Goal: Entertainment & Leisure: Browse casually

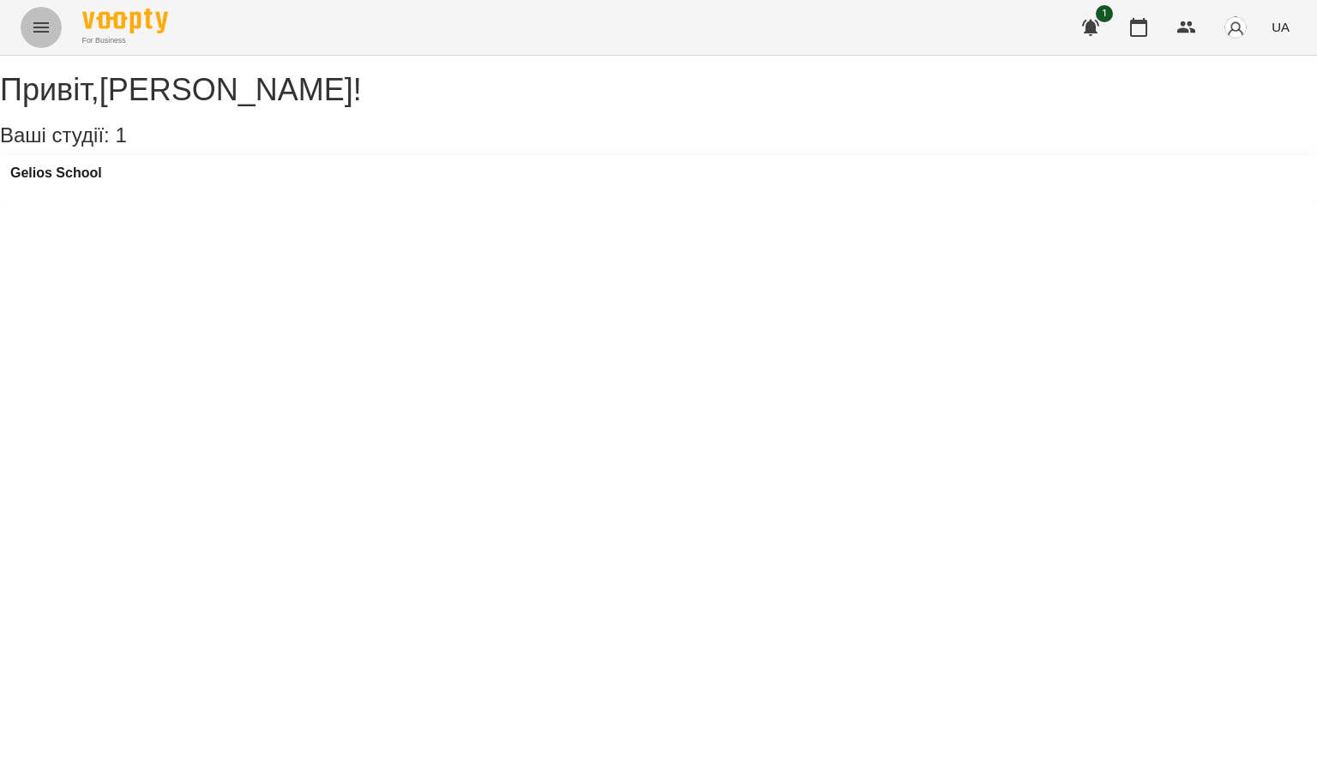
click at [29, 31] on button "Menu" at bounding box center [41, 27] width 41 height 41
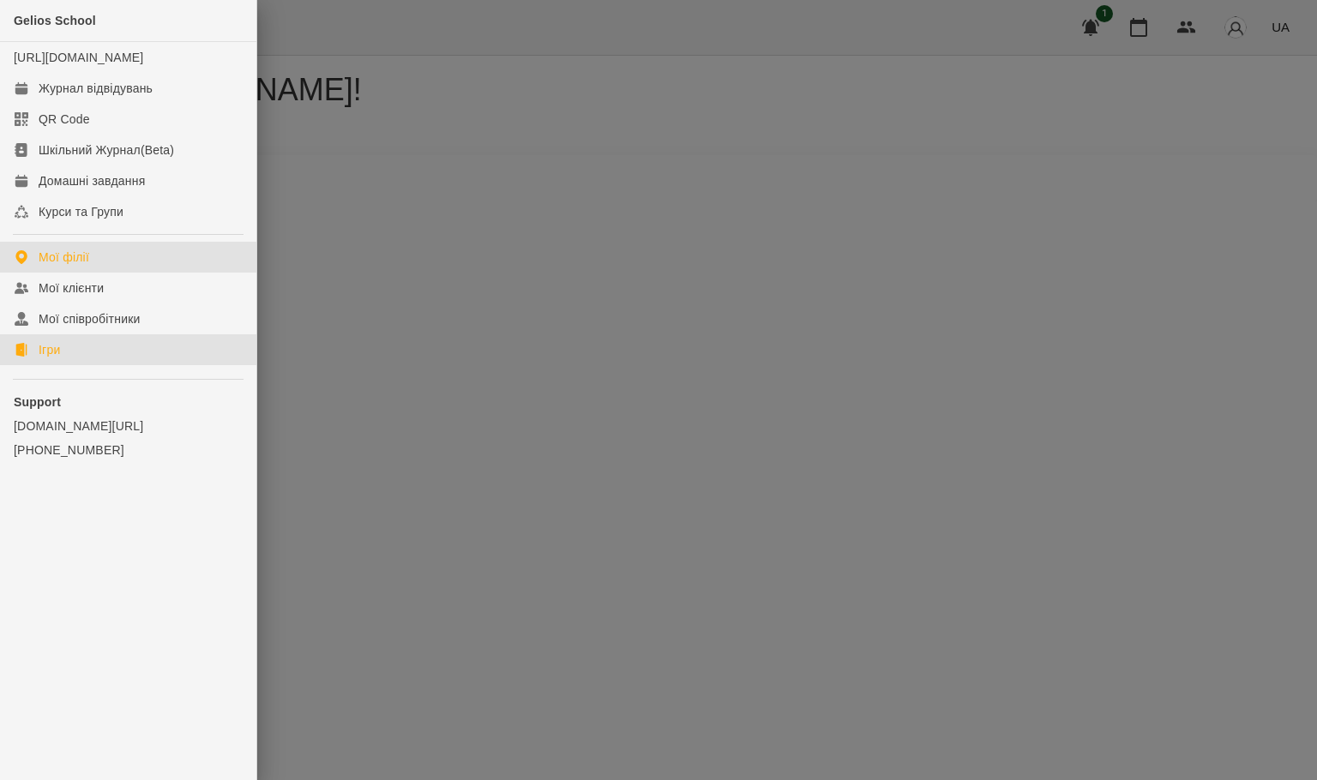
click at [93, 363] on link "Ігри" at bounding box center [128, 349] width 256 height 31
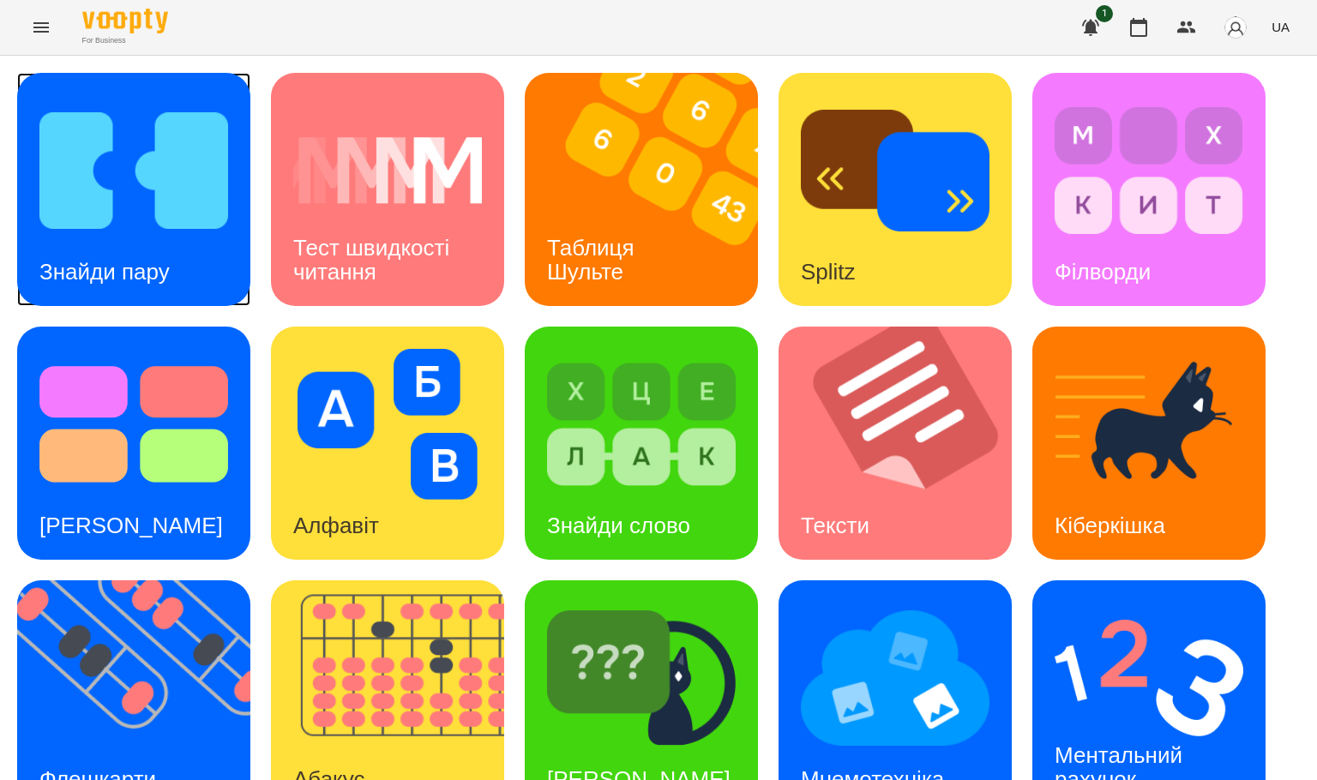
click at [152, 242] on div "Знайди пару" at bounding box center [104, 272] width 175 height 68
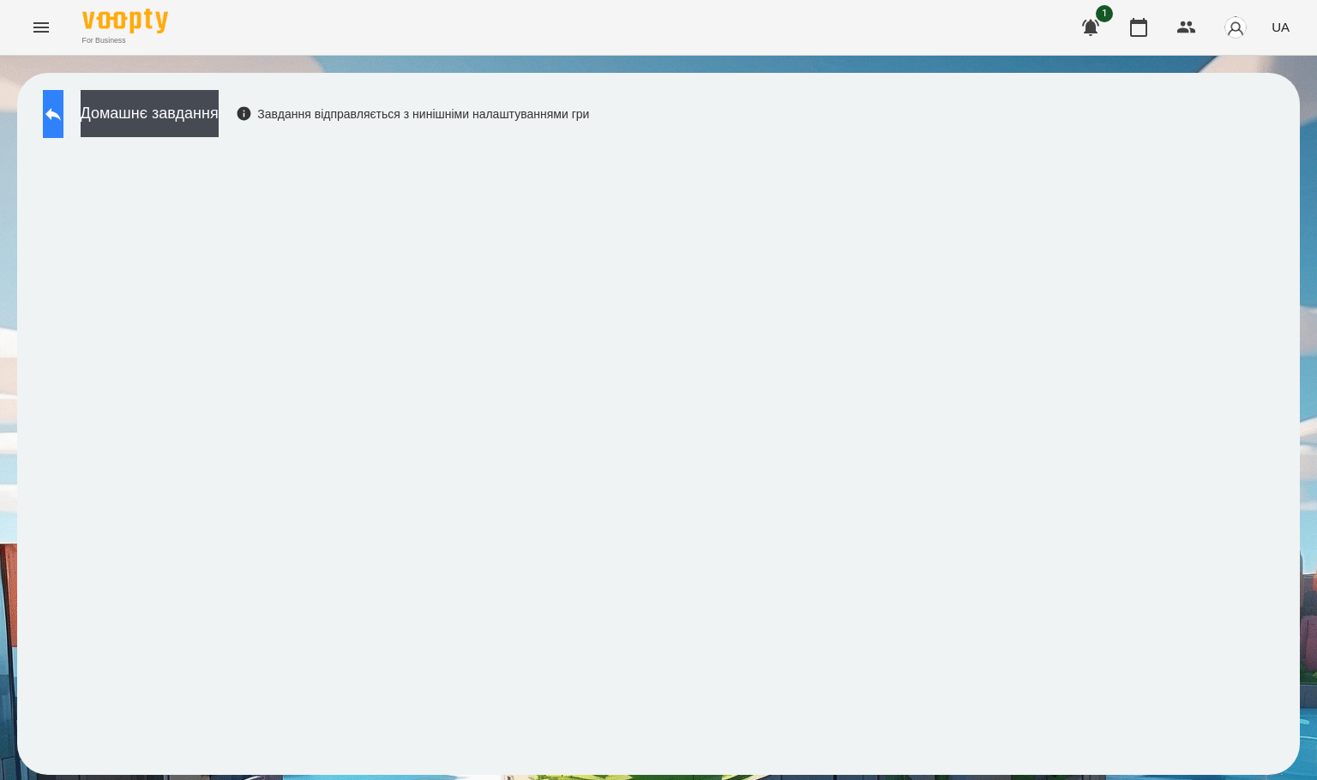
click at [63, 95] on button at bounding box center [53, 114] width 21 height 48
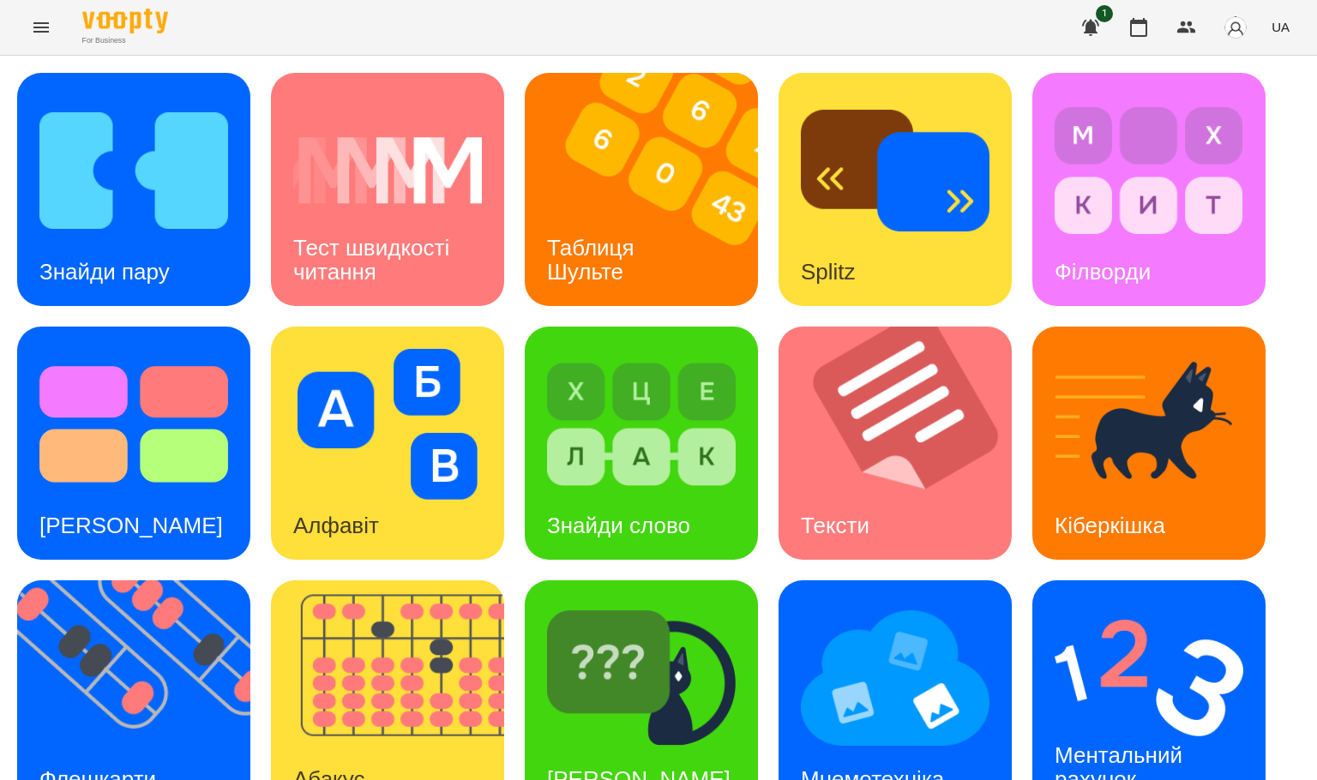
scroll to position [304, 0]
click at [656, 746] on div "[PERSON_NAME]" at bounding box center [639, 780] width 228 height 68
